Goal: Task Accomplishment & Management: Use online tool/utility

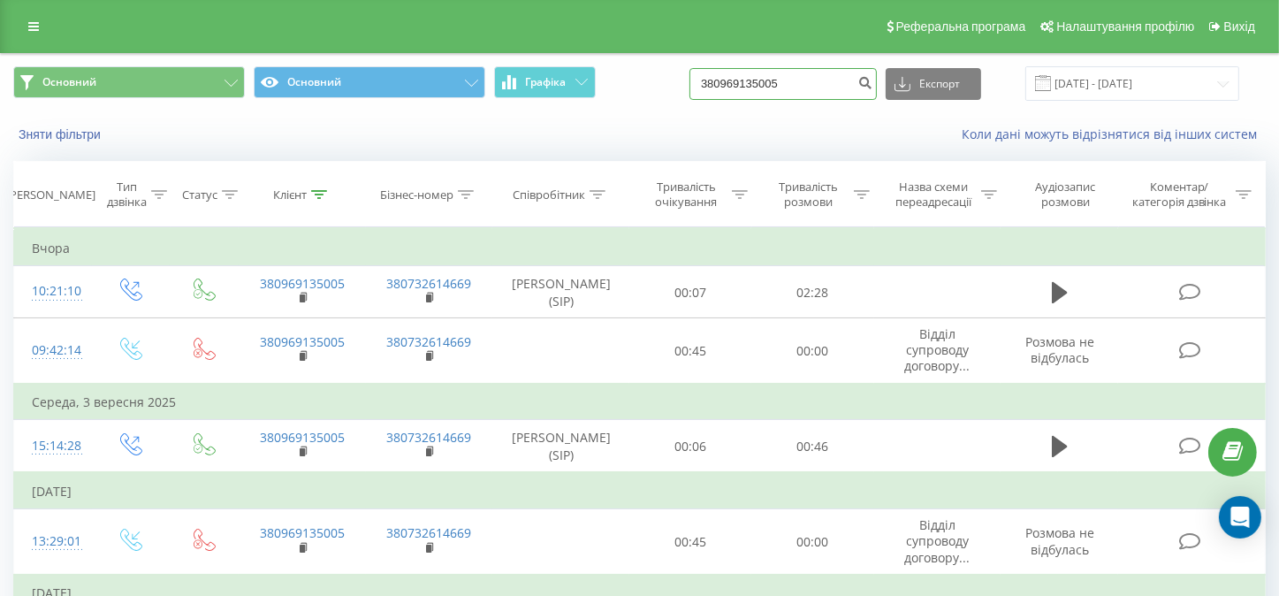
click at [824, 88] on input "380969135005" at bounding box center [783, 84] width 187 height 32
type input "0509220182"
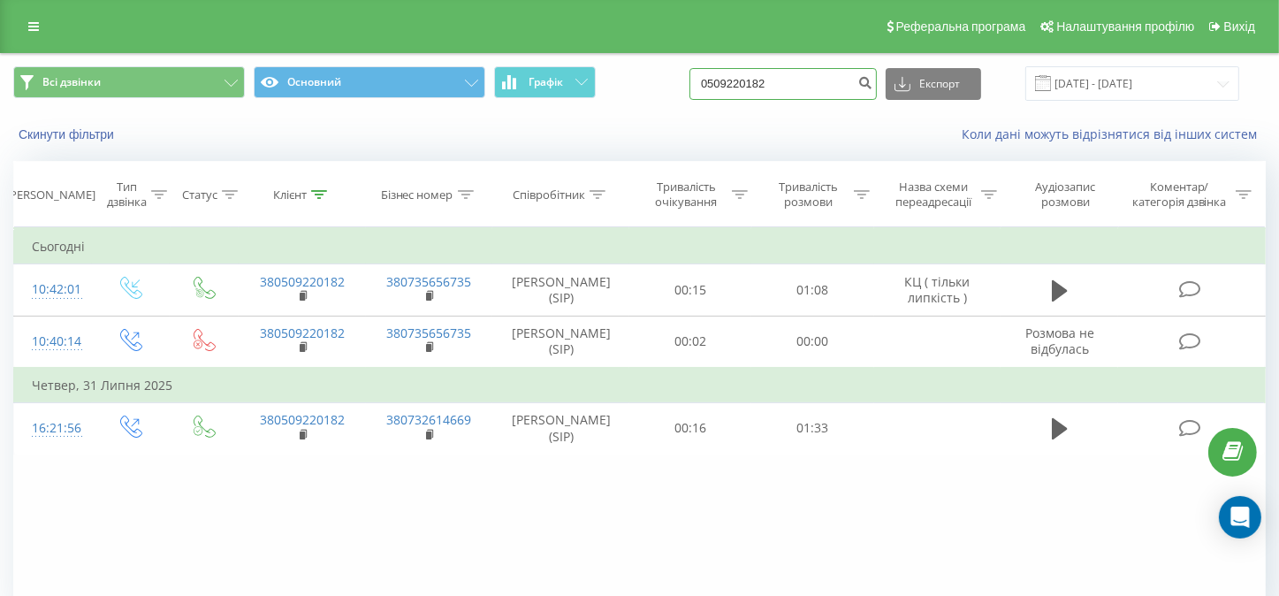
drag, startPoint x: 804, startPoint y: 84, endPoint x: 714, endPoint y: 81, distance: 90.2
click at [714, 81] on input "0509220182" at bounding box center [783, 84] width 187 height 32
